Goal: Navigation & Orientation: Find specific page/section

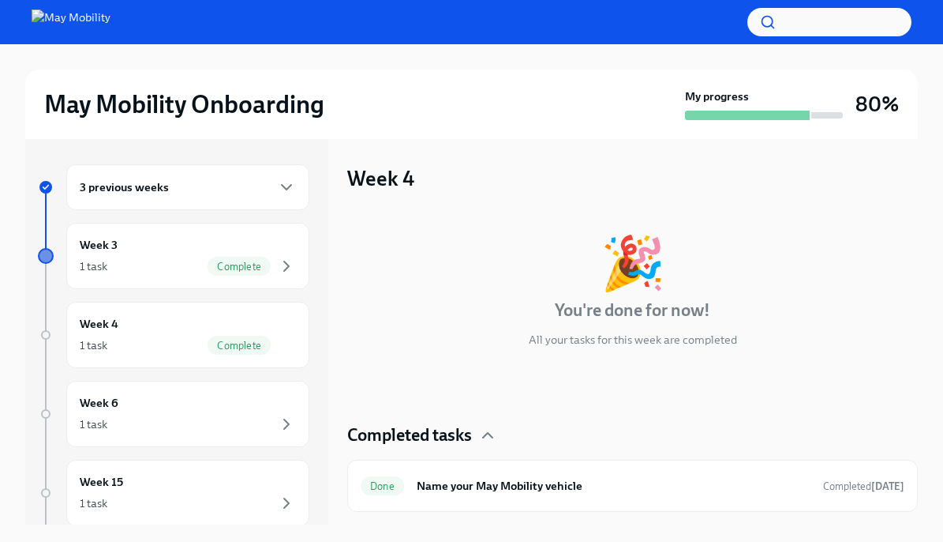
scroll to position [2, 0]
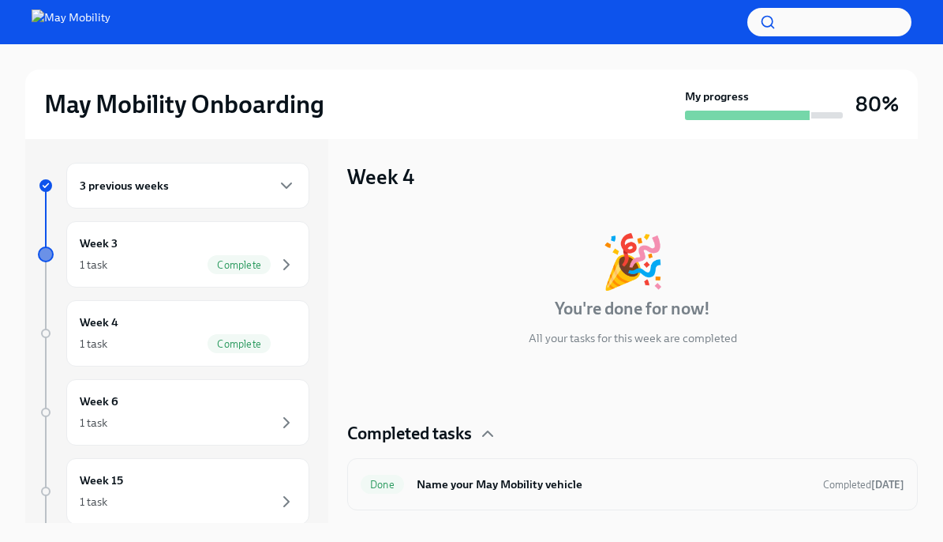
click at [444, 497] on div "Done Name your May Mobility vehicle Completed [DATE]" at bounding box center [632, 484] width 571 height 52
click at [472, 482] on h6 "Name your May Mobility vehicle" at bounding box center [614, 483] width 394 height 17
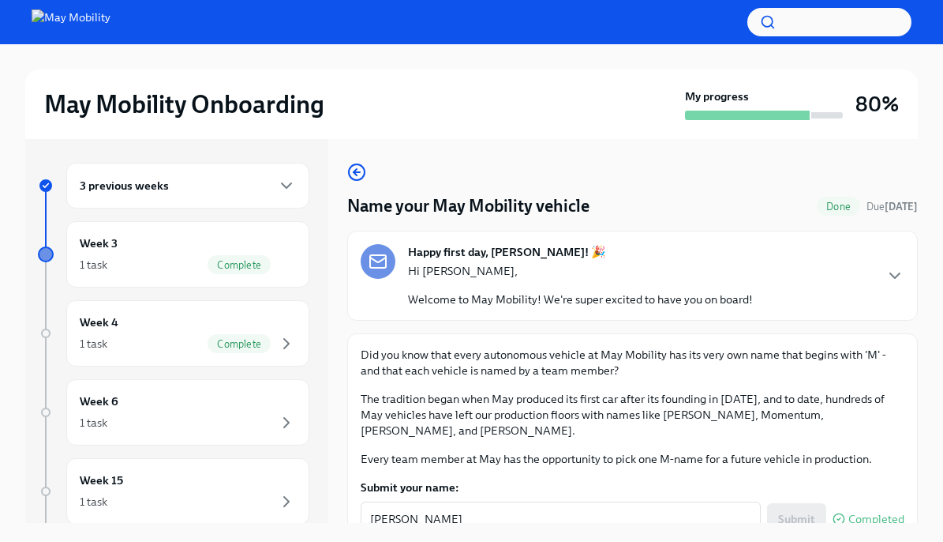
scroll to position [55, 0]
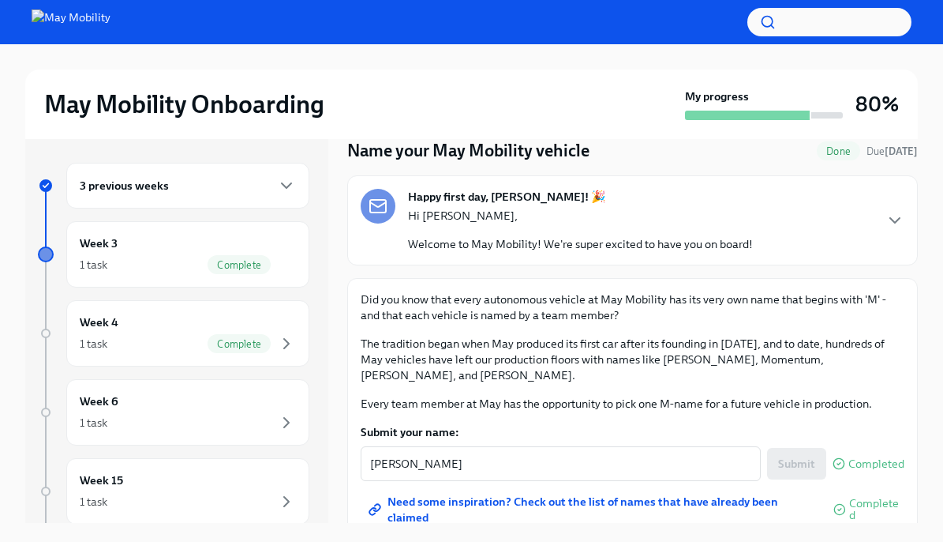
click at [647, 501] on span "Need some inspiration? Check out the list of names that have already been claim…" at bounding box center [594, 509] width 444 height 16
click at [212, 182] on div "3 previous weeks" at bounding box center [188, 185] width 216 height 19
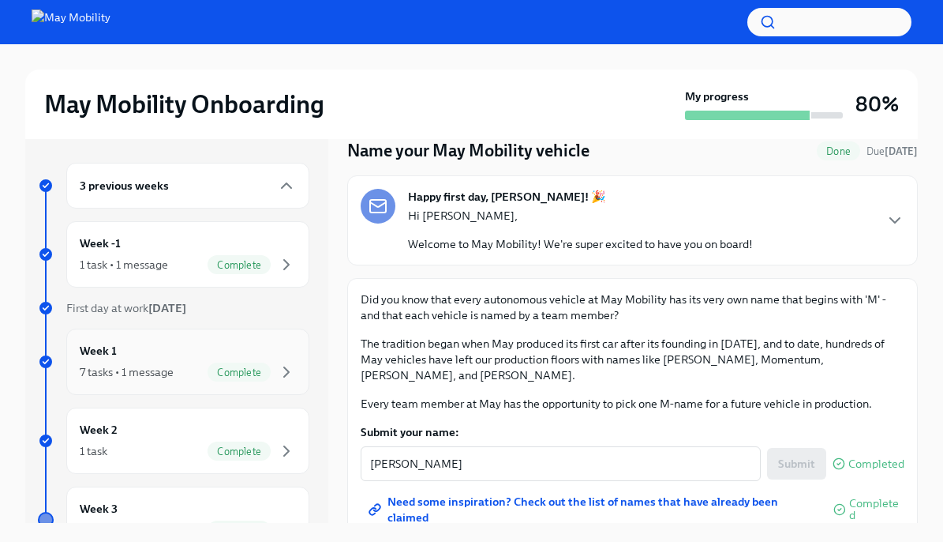
scroll to position [88, 0]
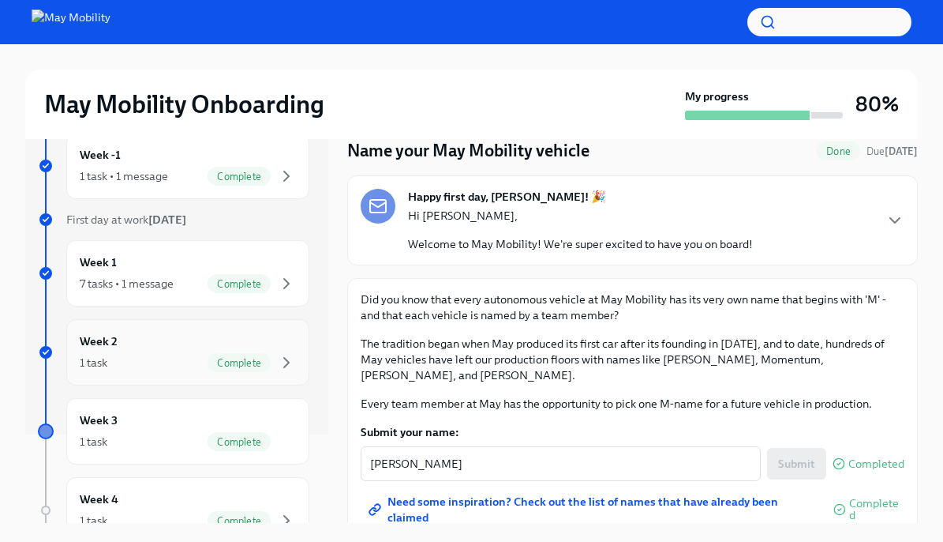
click at [159, 352] on div "Week 2 1 task Complete" at bounding box center [188, 351] width 216 height 39
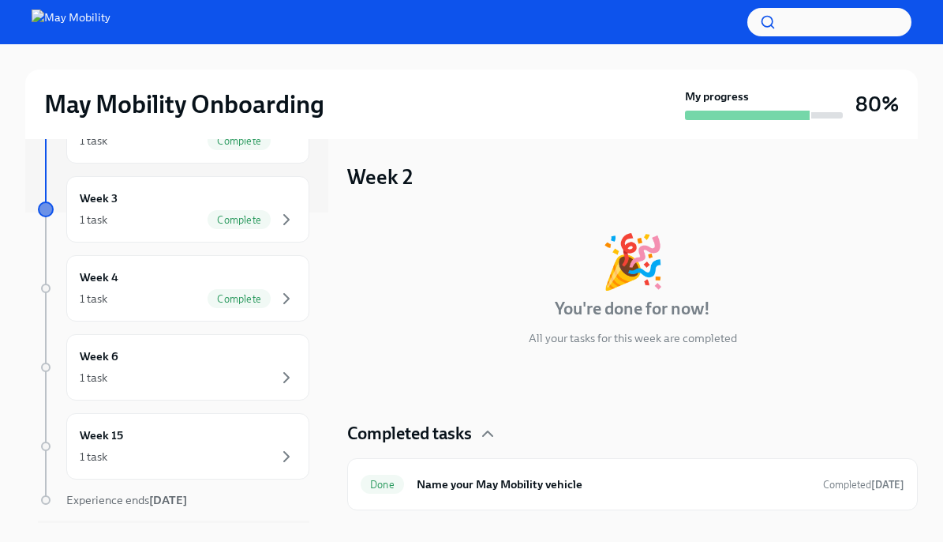
scroll to position [358, 0]
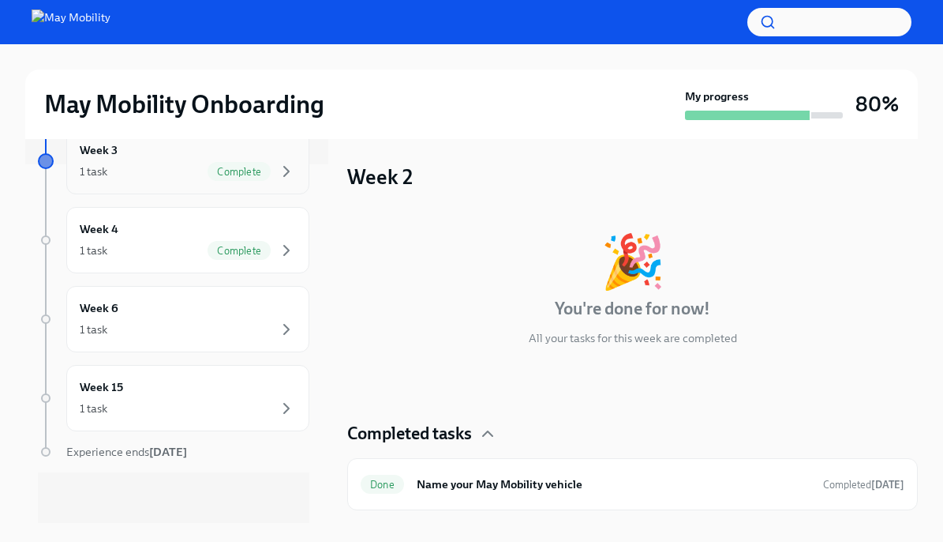
click at [145, 174] on div "1 task Complete" at bounding box center [188, 171] width 216 height 19
click at [140, 229] on div "Week 4 1 task Complete" at bounding box center [188, 239] width 216 height 39
click at [137, 317] on div "Week 6 1 task" at bounding box center [188, 318] width 216 height 39
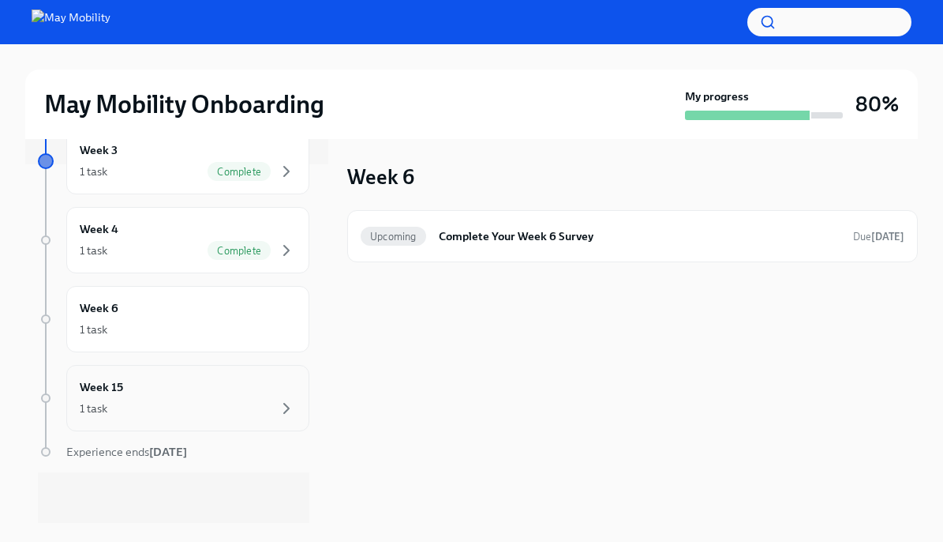
click at [122, 418] on div "Week 15 1 task" at bounding box center [187, 398] width 243 height 66
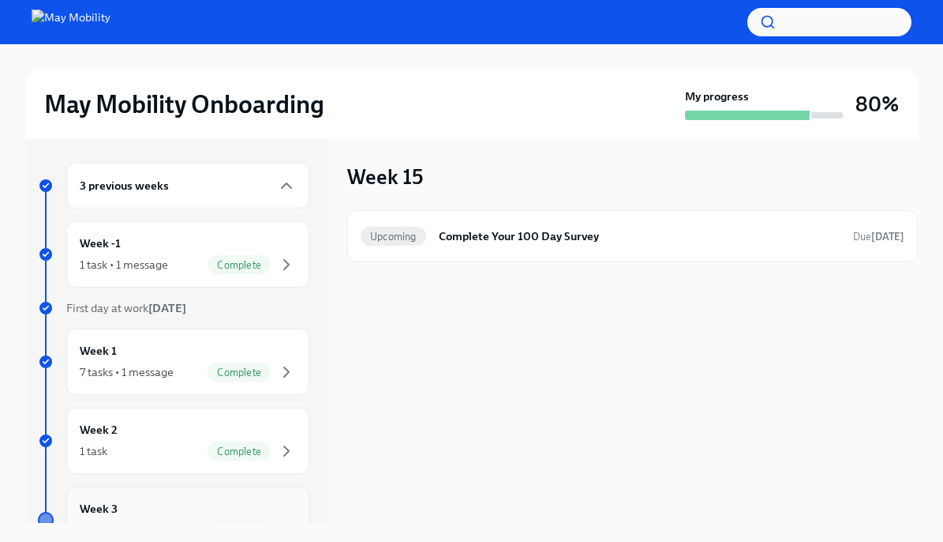
click at [121, 496] on div "Week 3 1 task Complete" at bounding box center [187, 519] width 243 height 66
